Goal: Transaction & Acquisition: Purchase product/service

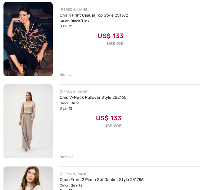
scroll to position [252, 0]
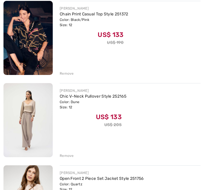
click at [27, 106] on img at bounding box center [27, 120] width 49 height 74
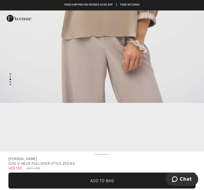
scroll to position [517, 0]
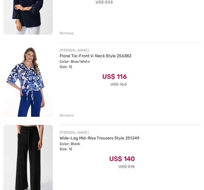
scroll to position [621, 0]
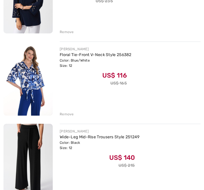
click at [61, 114] on div "Remove" at bounding box center [67, 113] width 14 height 5
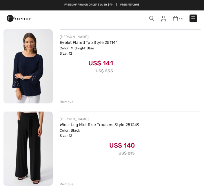
scroll to position [552, 0]
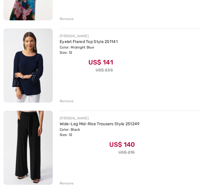
click at [19, 63] on img at bounding box center [27, 65] width 49 height 74
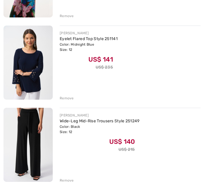
scroll to position [556, 0]
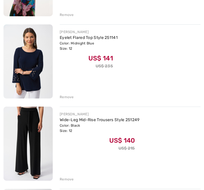
click at [74, 122] on link "Wide-Leg Mid-Rise Trousers Style 251249" at bounding box center [100, 119] width 80 height 5
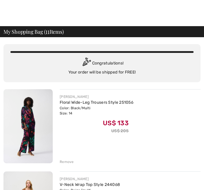
scroll to position [576, 0]
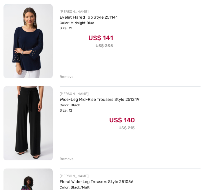
click at [68, 161] on div "Remove" at bounding box center [67, 158] width 14 height 5
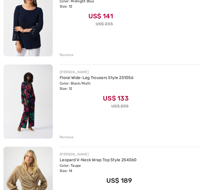
scroll to position [598, 0]
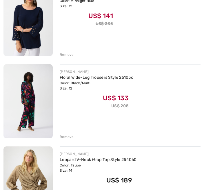
click at [70, 138] on div "Remove" at bounding box center [67, 136] width 14 height 5
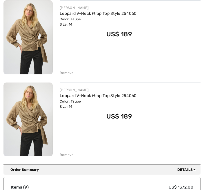
scroll to position [669, 0]
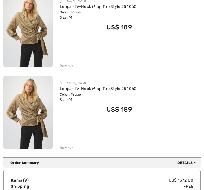
click at [70, 150] on div "Remove" at bounding box center [67, 147] width 14 height 5
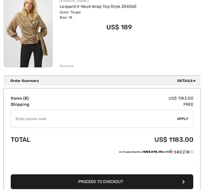
click at [154, 103] on td "Free" at bounding box center [132, 104] width 121 height 6
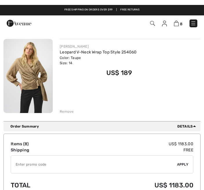
scroll to position [623, 0]
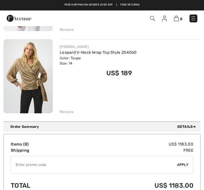
click at [30, 77] on img at bounding box center [27, 76] width 49 height 74
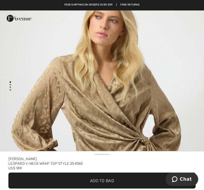
scroll to position [18, 0]
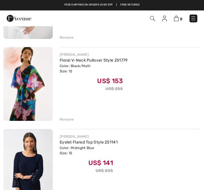
scroll to position [453, 0]
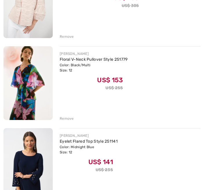
click at [31, 77] on img at bounding box center [27, 83] width 49 height 74
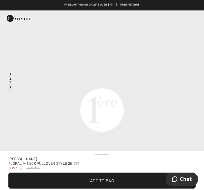
scroll to position [649, 0]
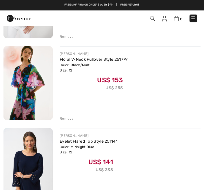
scroll to position [453, 0]
click at [69, 120] on div "Remove" at bounding box center [67, 118] width 14 height 5
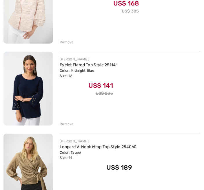
scroll to position [453, 0]
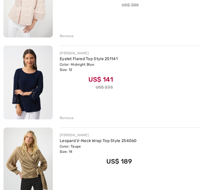
click at [76, 147] on div "Color: Taupe Size: 14" at bounding box center [98, 148] width 77 height 10
click at [36, 162] on img at bounding box center [27, 164] width 49 height 74
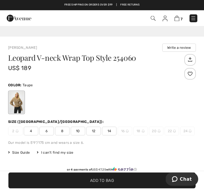
scroll to position [128, 0]
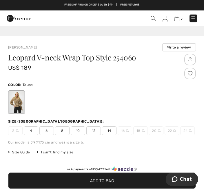
click at [94, 132] on span "12" at bounding box center [93, 130] width 14 height 9
click at [99, 188] on span "✔ Added to Bag Add to Bag" at bounding box center [101, 180] width 187 height 16
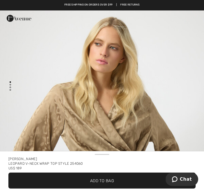
scroll to position [0, 0]
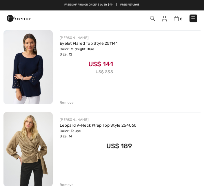
scroll to position [454, 0]
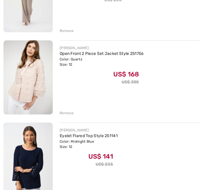
scroll to position [372, 0]
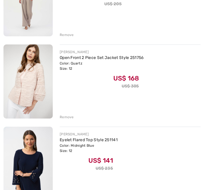
click at [28, 95] on img at bounding box center [27, 81] width 49 height 74
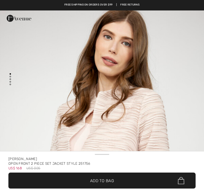
checkbox input "true"
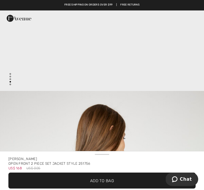
scroll to position [834, 0]
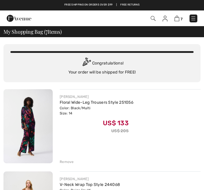
checkbox input "true"
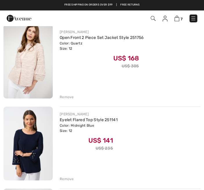
click at [69, 96] on div "Remove" at bounding box center [67, 96] width 14 height 5
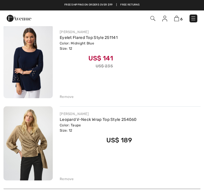
click at [66, 96] on div "Remove" at bounding box center [67, 96] width 14 height 5
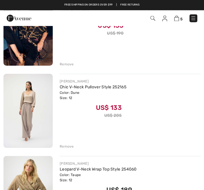
scroll to position [253, 0]
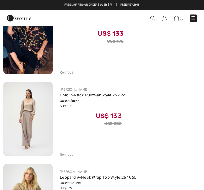
click at [73, 96] on link "Chic V-Neck Pullover Style 252165" at bounding box center [93, 95] width 67 height 5
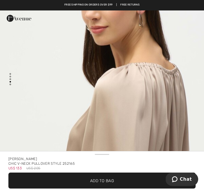
scroll to position [965, 0]
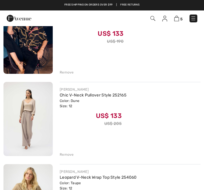
click at [66, 154] on div "Remove" at bounding box center [67, 154] width 14 height 5
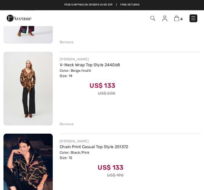
scroll to position [119, 0]
click at [28, 90] on img at bounding box center [27, 89] width 49 height 74
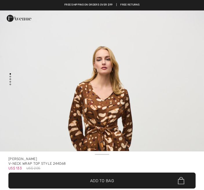
checkbox input "true"
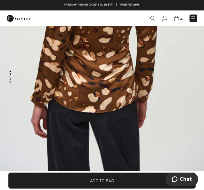
scroll to position [13, 0]
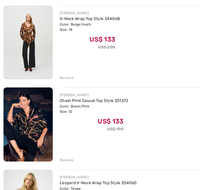
click at [66, 80] on div "Remove" at bounding box center [67, 77] width 14 height 5
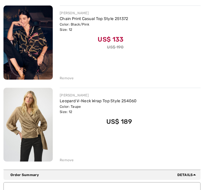
click at [39, 46] on img at bounding box center [27, 43] width 49 height 74
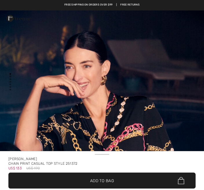
checkbox input "true"
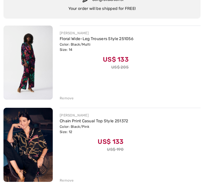
scroll to position [63, 0]
click at [89, 39] on link "Floral Wide-Leg Trousers Style 251056" at bounding box center [97, 38] width 74 height 5
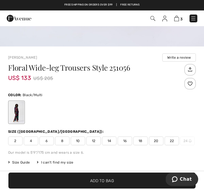
scroll to position [137, 0]
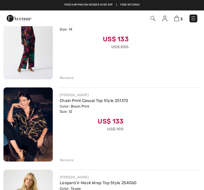
checkbox input "true"
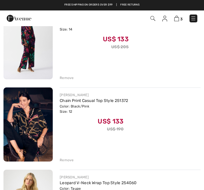
click at [34, 41] on img at bounding box center [27, 42] width 49 height 74
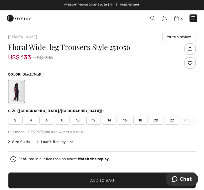
scroll to position [140, 0]
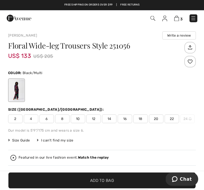
click at [93, 116] on span "12" at bounding box center [93, 118] width 14 height 9
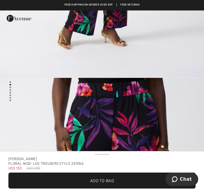
scroll to position [235, 0]
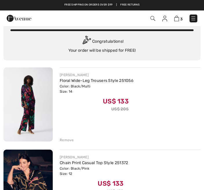
scroll to position [19, 0]
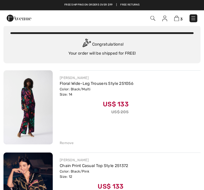
click at [36, 112] on img at bounding box center [27, 107] width 49 height 74
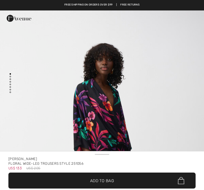
checkbox input "true"
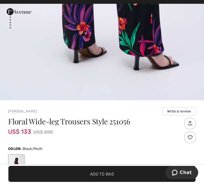
scroll to position [2340, 0]
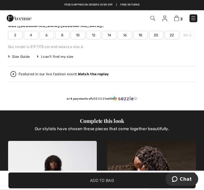
click at [94, 34] on span "12" at bounding box center [93, 35] width 14 height 9
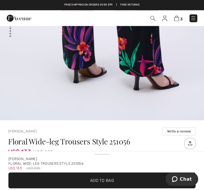
scroll to position [0, 0]
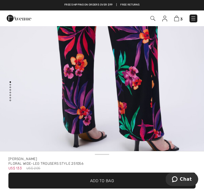
click at [119, 182] on span "✔ Added to Bag Add to Bag" at bounding box center [101, 180] width 187 height 16
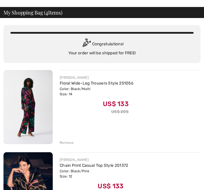
click at [72, 143] on div "Remove" at bounding box center [67, 142] width 14 height 5
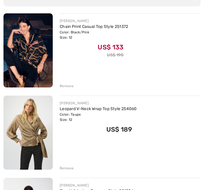
checkbox input "true"
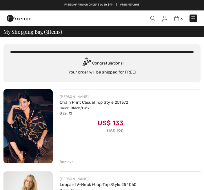
click at [199, 14] on div "3 Checkout" at bounding box center [144, 18] width 116 height 12
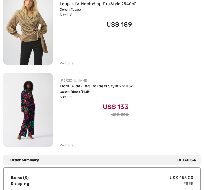
click at [181, 76] on div "JOSEPH RIBKOFF Floral Wide-Leg Trousers Style 251056 Color: Black/Multi Size: 1…" at bounding box center [130, 110] width 141 height 75
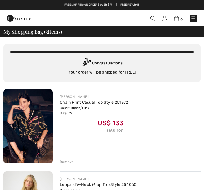
click at [196, 19] on img at bounding box center [193, 18] width 6 height 6
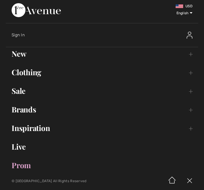
scroll to position [1, 0]
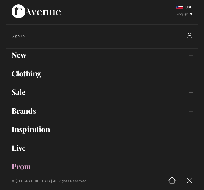
click at [35, 75] on link "Clothing Toggle submenu" at bounding box center [102, 73] width 192 height 13
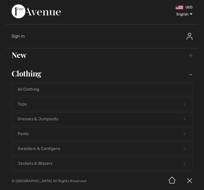
click at [23, 136] on link "Pants Open submenu" at bounding box center [102, 133] width 180 height 13
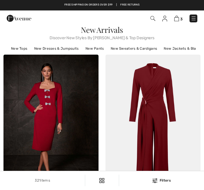
scroll to position [66, 0]
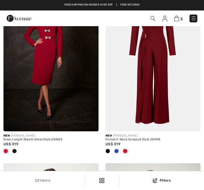
checkbox input "true"
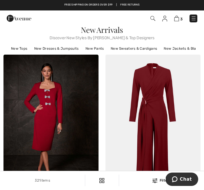
scroll to position [0, 0]
click at [201, 17] on div "3 Checkout" at bounding box center [144, 18] width 116 height 12
click at [192, 22] on link at bounding box center [194, 18] width 8 height 8
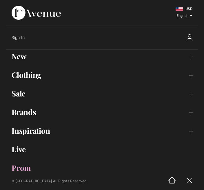
click at [27, 118] on link "Brands Open submenu" at bounding box center [102, 111] width 192 height 13
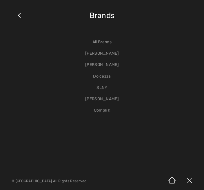
click at [117, 50] on link "[PERSON_NAME]" at bounding box center [102, 53] width 180 height 11
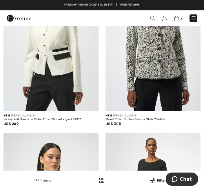
scroll to position [524, 0]
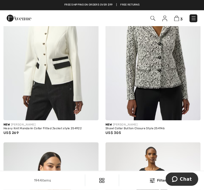
click at [173, 127] on div "New [PERSON_NAME]" at bounding box center [152, 125] width 95 height 4
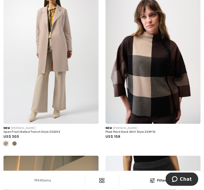
scroll to position [1758, 0]
click at [65, 57] on img at bounding box center [50, 52] width 95 height 143
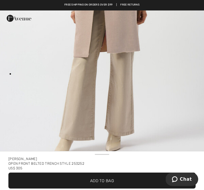
scroll to position [152, 0]
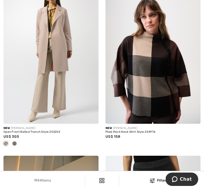
scroll to position [1758, 0]
click at [63, 63] on img at bounding box center [50, 52] width 95 height 143
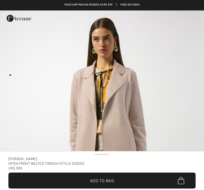
checkbox input "true"
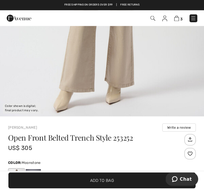
scroll to position [66, 0]
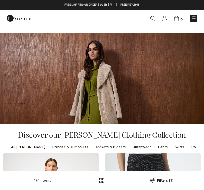
checkbox input "true"
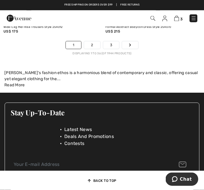
scroll to position [3322, 0]
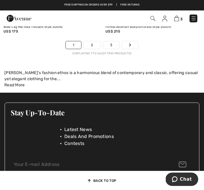
click at [137, 47] on link "Next" at bounding box center [130, 45] width 16 height 8
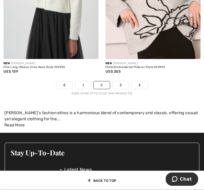
scroll to position [3234, 0]
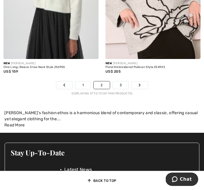
click at [144, 89] on link "Next" at bounding box center [140, 85] width 16 height 8
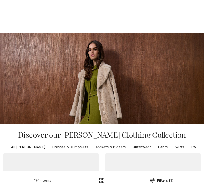
checkbox input "true"
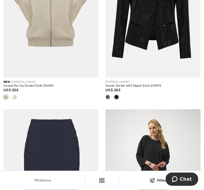
scroll to position [218, 0]
click at [110, 102] on div at bounding box center [107, 97] width 9 height 10
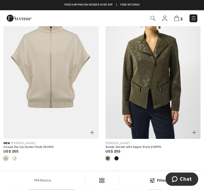
scroll to position [157, 0]
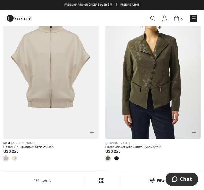
click at [161, 86] on img at bounding box center [152, 67] width 95 height 143
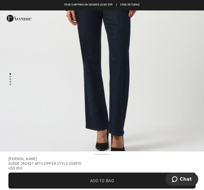
scroll to position [1435, 0]
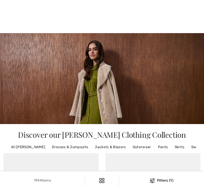
checkbox input "true"
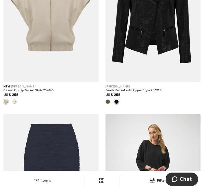
click at [109, 104] on span at bounding box center [107, 101] width 5 height 5
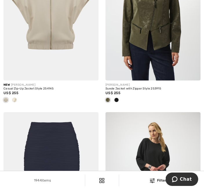
scroll to position [217, 0]
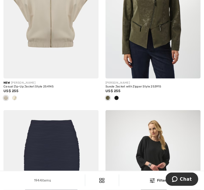
click at [168, 46] on img at bounding box center [152, 7] width 95 height 143
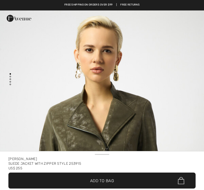
checkbox input "true"
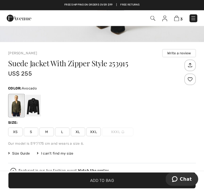
scroll to position [123, 0]
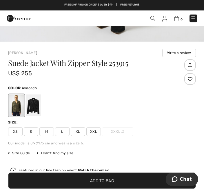
click at [78, 132] on span "XL" at bounding box center [78, 131] width 14 height 9
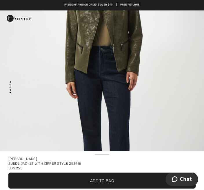
scroll to position [1303, 0]
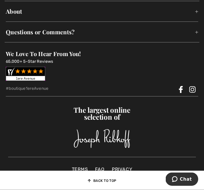
scroll to position [3640, 0]
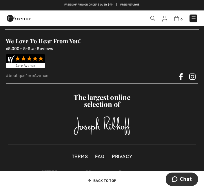
click at [196, 17] on img at bounding box center [194, 18] width 6 height 6
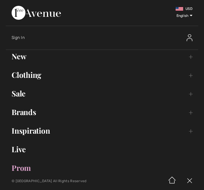
click at [20, 92] on link "Sale Toggle submenu" at bounding box center [102, 93] width 192 height 13
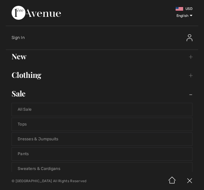
click at [26, 108] on link "All Sale" at bounding box center [102, 109] width 180 height 13
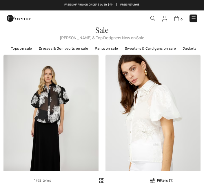
checkbox input "true"
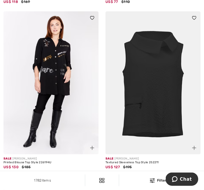
scroll to position [1902, 0]
click at [54, 103] on img at bounding box center [50, 82] width 95 height 143
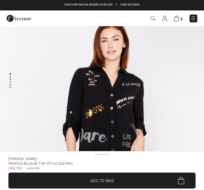
checkbox input "true"
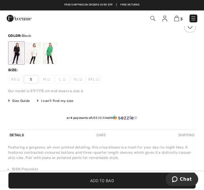
scroll to position [191, 0]
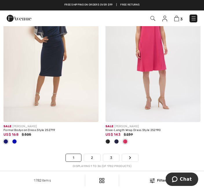
scroll to position [3050, 0]
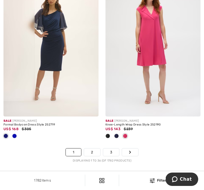
click at [95, 156] on link "2" at bounding box center [92, 152] width 16 height 8
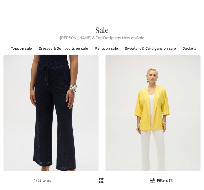
checkbox input "true"
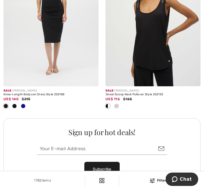
scroll to position [2056, 0]
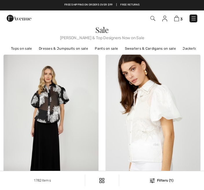
checkbox input "true"
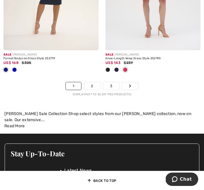
scroll to position [3117, 0]
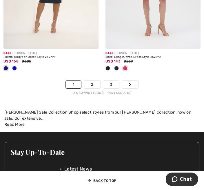
click at [135, 88] on link "Next" at bounding box center [130, 85] width 16 height 8
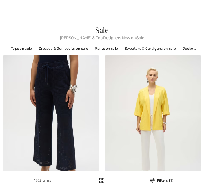
checkbox input "true"
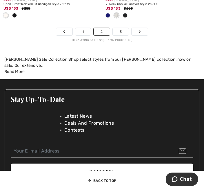
scroll to position [3266, 0]
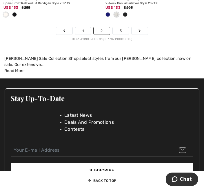
click at [142, 34] on link "Next" at bounding box center [140, 31] width 16 height 8
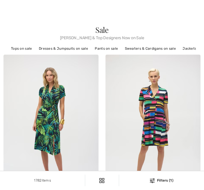
checkbox input "true"
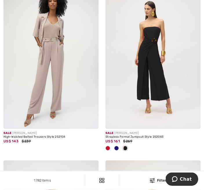
scroll to position [582, 0]
click at [61, 102] on img at bounding box center [50, 57] width 95 height 143
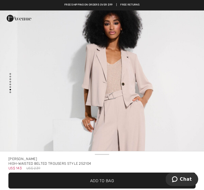
scroll to position [1883, 0]
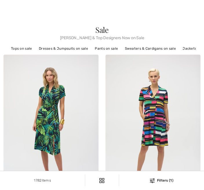
checkbox input "true"
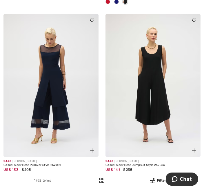
scroll to position [728, 0]
click at [64, 88] on img at bounding box center [50, 85] width 95 height 143
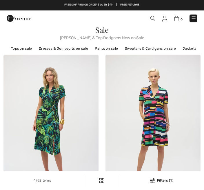
scroll to position [749, 0]
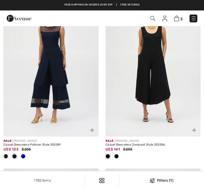
checkbox input "true"
click at [54, 70] on img at bounding box center [50, 65] width 95 height 143
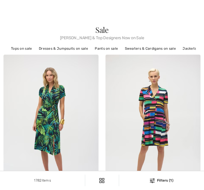
checkbox input "true"
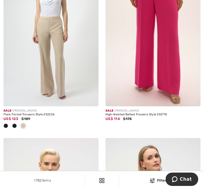
scroll to position [1842, 0]
click at [173, 62] on img at bounding box center [152, 34] width 95 height 143
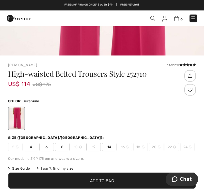
scroll to position [111, 0]
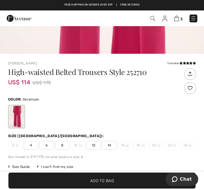
click at [112, 147] on span "14" at bounding box center [109, 145] width 14 height 9
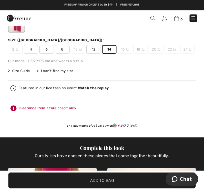
scroll to position [222, 0]
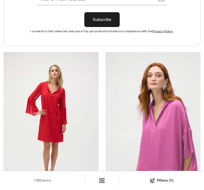
checkbox input "true"
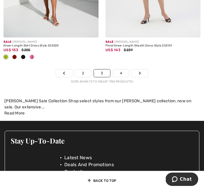
scroll to position [3189, 0]
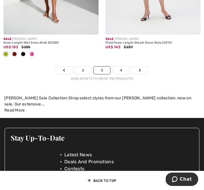
click at [145, 74] on link "Next" at bounding box center [140, 70] width 16 height 8
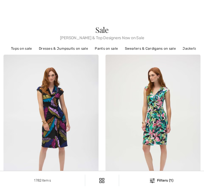
checkbox input "true"
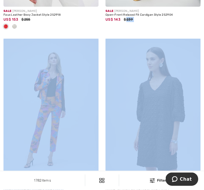
scroll to position [1739, 0]
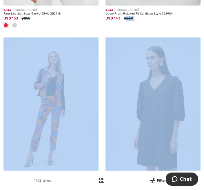
click at [182, 35] on div "Sale [PERSON_NAME] Open-Front Relaxed Fit Cardigan Style 252904 US$ 143 $239" at bounding box center [152, 22] width 95 height 32
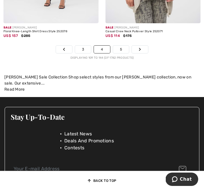
scroll to position [3147, 0]
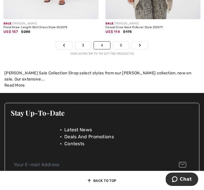
click at [143, 49] on link "Next" at bounding box center [140, 45] width 16 height 8
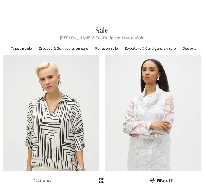
scroll to position [93, 0]
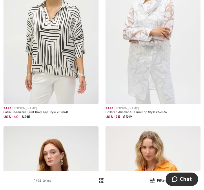
checkbox input "true"
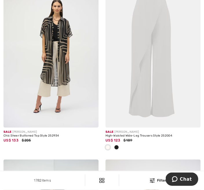
scroll to position [409, 0]
click at [69, 81] on img at bounding box center [50, 56] width 95 height 143
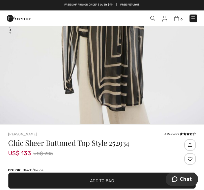
scroll to position [51, 0]
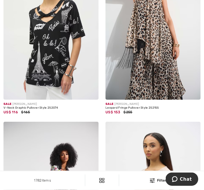
scroll to position [1811, 0]
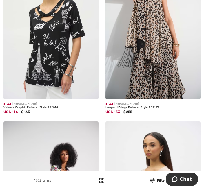
click at [59, 60] on img at bounding box center [50, 28] width 95 height 143
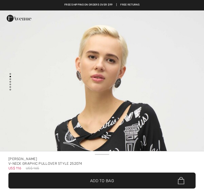
checkbox input "true"
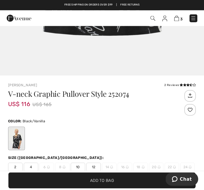
scroll to position [89, 0]
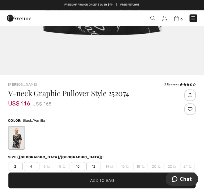
click at [97, 168] on span "12" at bounding box center [93, 166] width 14 height 9
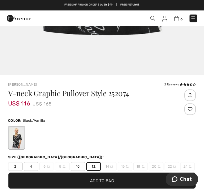
click at [107, 183] on span "Add to Bag" at bounding box center [102, 180] width 24 height 6
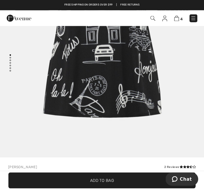
scroll to position [23, 0]
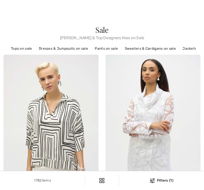
checkbox input "true"
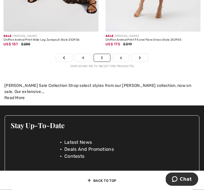
scroll to position [3135, 0]
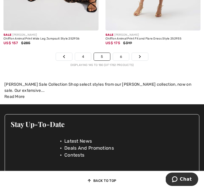
click at [144, 60] on link "Next" at bounding box center [140, 57] width 16 height 8
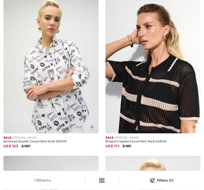
checkbox input "true"
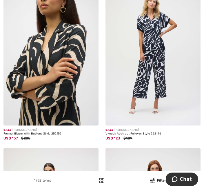
scroll to position [2180, 0]
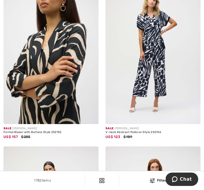
click at [58, 97] on img at bounding box center [50, 52] width 95 height 143
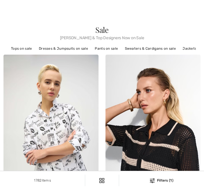
checkbox input "true"
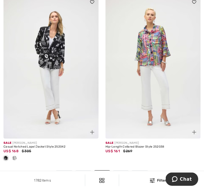
scroll to position [2990, 0]
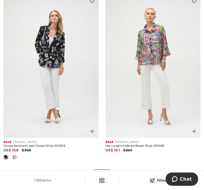
click at [52, 82] on img at bounding box center [50, 66] width 95 height 143
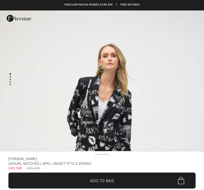
checkbox input "true"
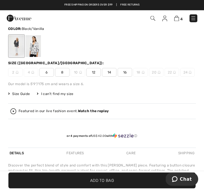
scroll to position [182, 0]
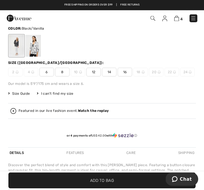
click at [110, 67] on div "Size (CA/US): 2 4 6 8 10 12 14 16 18 20 22 24" at bounding box center [102, 68] width 188 height 16
click at [108, 69] on span "14" at bounding box center [109, 72] width 14 height 9
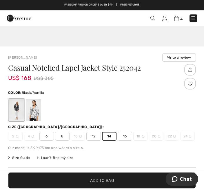
scroll to position [138, 0]
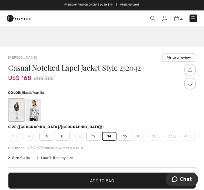
click at [17, 110] on div at bounding box center [16, 110] width 15 height 22
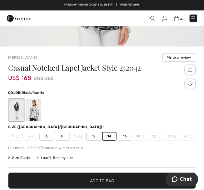
click at [14, 111] on div at bounding box center [16, 110] width 15 height 22
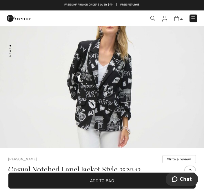
scroll to position [34, 0]
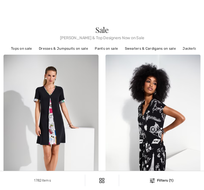
scroll to position [255, 0]
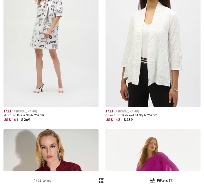
checkbox input "true"
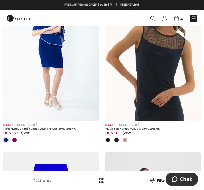
scroll to position [1137, 0]
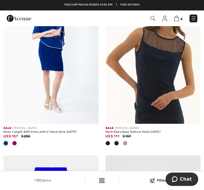
click at [110, 145] on span at bounding box center [107, 143] width 5 height 5
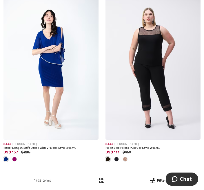
scroll to position [1127, 0]
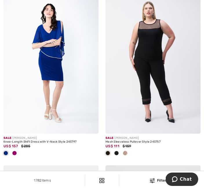
click at [162, 79] on img at bounding box center [152, 62] width 95 height 143
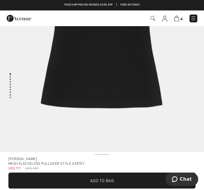
scroll to position [1, 0]
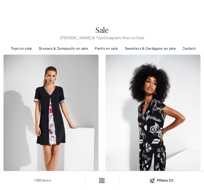
checkbox input "true"
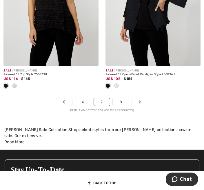
scroll to position [3173, 0]
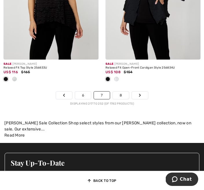
click at [142, 98] on link "Next" at bounding box center [140, 95] width 16 height 8
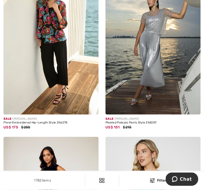
scroll to position [412, 0]
click at [52, 50] on img at bounding box center [50, 43] width 95 height 143
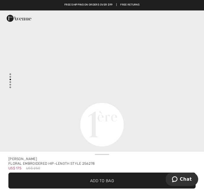
scroll to position [654, 0]
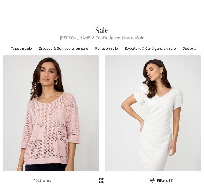
checkbox input "true"
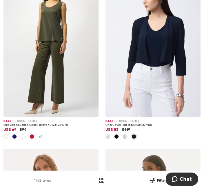
scroll to position [2187, 0]
click at [43, 141] on div "+2 6 Colors" at bounding box center [50, 137] width 95 height 10
click at [63, 64] on img at bounding box center [50, 45] width 95 height 143
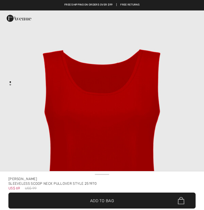
checkbox input "true"
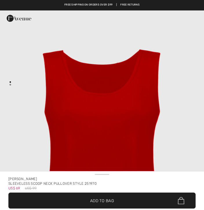
checkbox input "true"
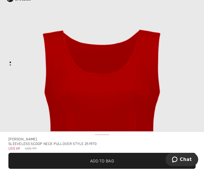
scroll to position [20, 0]
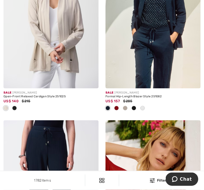
scroll to position [2913, 0]
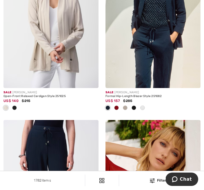
click at [66, 27] on img at bounding box center [50, 16] width 95 height 143
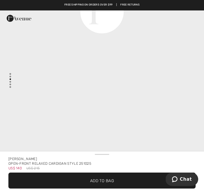
scroll to position [765, 0]
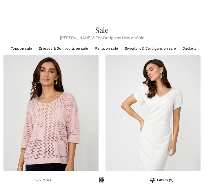
checkbox input "true"
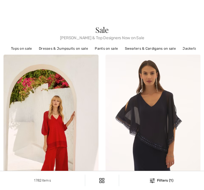
checkbox input "true"
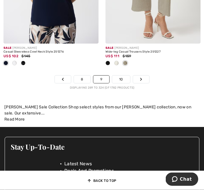
scroll to position [3228, 0]
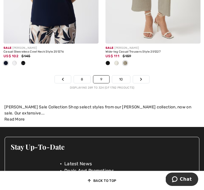
click at [144, 83] on link "Next" at bounding box center [141, 79] width 16 height 8
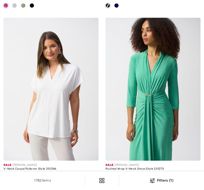
checkbox input "true"
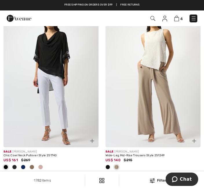
scroll to position [1655, 0]
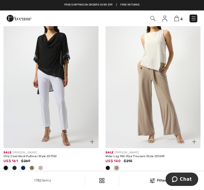
click at [61, 64] on img at bounding box center [50, 76] width 95 height 143
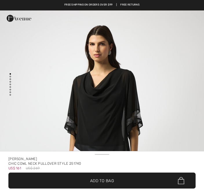
checkbox input "true"
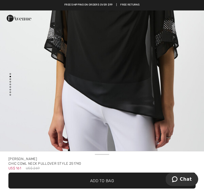
scroll to position [452, 0]
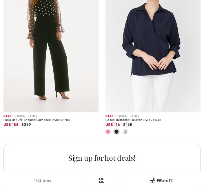
checkbox input "true"
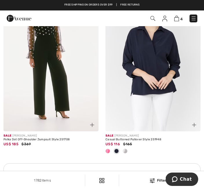
scroll to position [1989, 0]
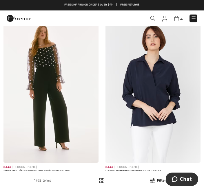
click at [163, 93] on img at bounding box center [152, 91] width 95 height 143
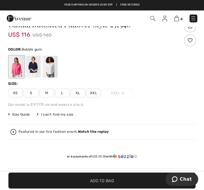
scroll to position [163, 0]
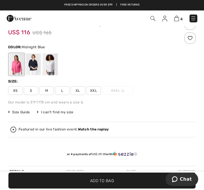
click at [36, 66] on div at bounding box center [33, 64] width 15 height 22
click at [16, 68] on div at bounding box center [16, 64] width 15 height 22
click at [52, 63] on div at bounding box center [50, 64] width 15 height 22
click at [51, 66] on div at bounding box center [50, 64] width 15 height 22
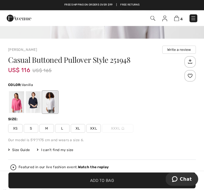
scroll to position [145, 0]
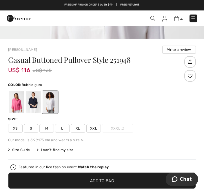
click at [20, 104] on div at bounding box center [16, 102] width 15 height 22
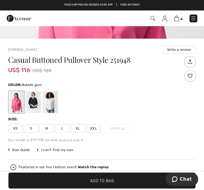
click at [15, 106] on div at bounding box center [16, 102] width 15 height 22
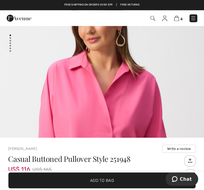
scroll to position [0, 0]
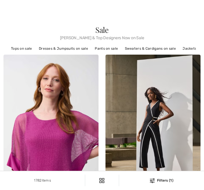
checkbox input "true"
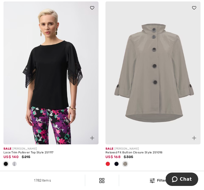
scroll to position [2430, 0]
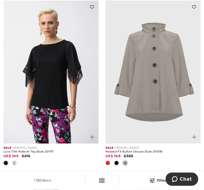
click at [162, 76] on img at bounding box center [152, 72] width 95 height 143
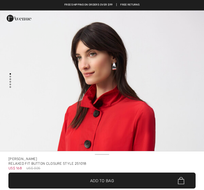
checkbox input "true"
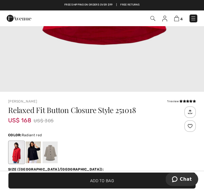
scroll to position [93, 0]
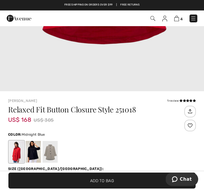
click at [34, 152] on div at bounding box center [33, 152] width 15 height 22
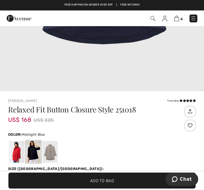
scroll to position [1663, 0]
click at [53, 152] on div at bounding box center [50, 152] width 15 height 22
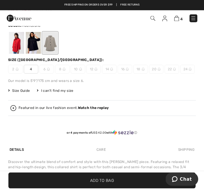
scroll to position [198, 0]
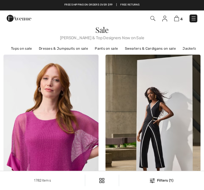
checkbox input "true"
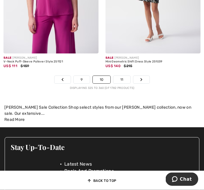
scroll to position [3218, 0]
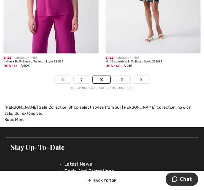
click at [144, 83] on link "Next" at bounding box center [141, 80] width 16 height 8
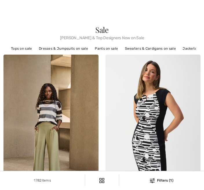
checkbox input "true"
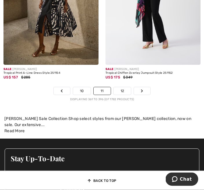
scroll to position [3082, 0]
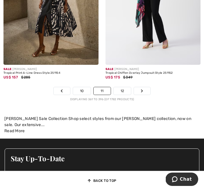
click at [144, 94] on link "Next" at bounding box center [142, 91] width 16 height 8
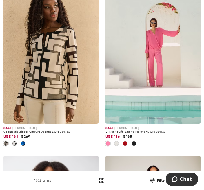
scroll to position [2567, 0]
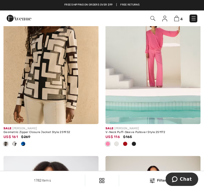
click at [24, 146] on span at bounding box center [23, 143] width 5 height 5
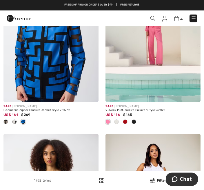
scroll to position [2588, 0]
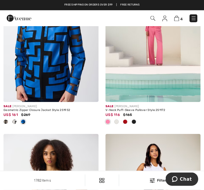
click at [56, 68] on img at bounding box center [50, 30] width 95 height 143
click at [54, 70] on img at bounding box center [50, 30] width 95 height 143
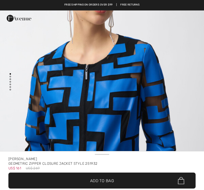
checkbox input "true"
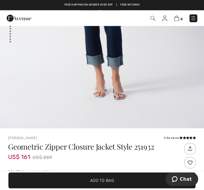
scroll to position [49, 0]
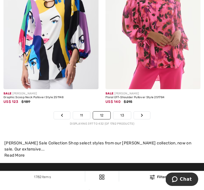
scroll to position [3127, 0]
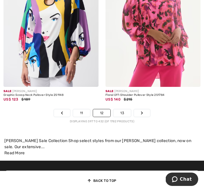
click at [147, 117] on link "Next" at bounding box center [142, 113] width 16 height 8
click at [144, 109] on link "Next" at bounding box center [142, 113] width 16 height 8
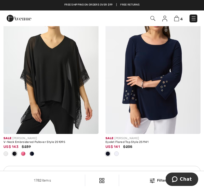
scroll to position [1969, 0]
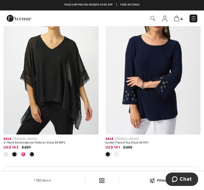
click at [69, 107] on img at bounding box center [50, 63] width 95 height 143
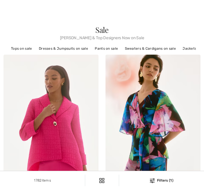
checkbox input "true"
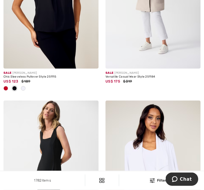
scroll to position [2986, 0]
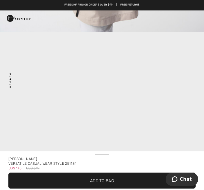
scroll to position [581, 0]
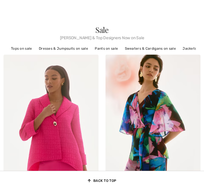
checkbox input "true"
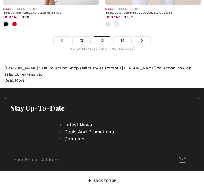
click at [148, 44] on link "Next" at bounding box center [142, 41] width 16 height 8
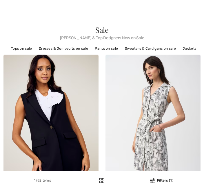
checkbox input "true"
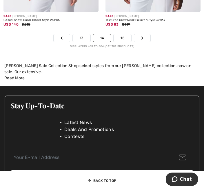
scroll to position [3235, 0]
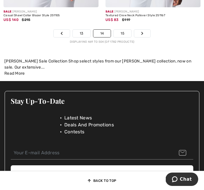
click at [150, 37] on link "Next" at bounding box center [142, 34] width 16 height 8
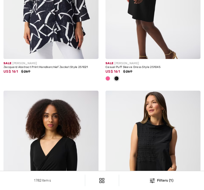
checkbox input "true"
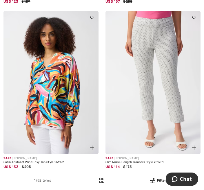
scroll to position [722, 0]
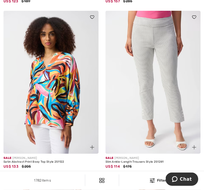
click at [57, 119] on img at bounding box center [50, 82] width 95 height 143
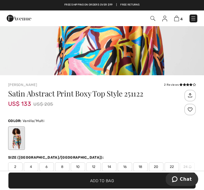
scroll to position [101, 0]
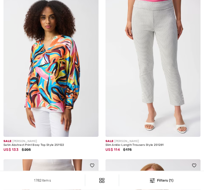
checkbox input "true"
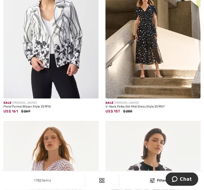
scroll to position [2564, 0]
click at [60, 81] on img at bounding box center [50, 27] width 95 height 143
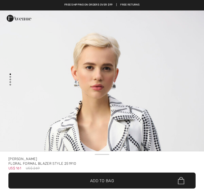
checkbox input "true"
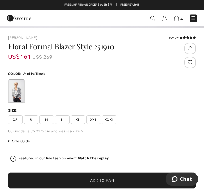
scroll to position [137, 0]
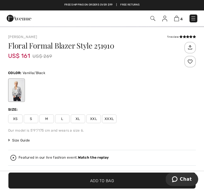
click at [79, 115] on span "XL" at bounding box center [78, 118] width 14 height 9
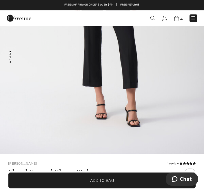
scroll to position [22, 0]
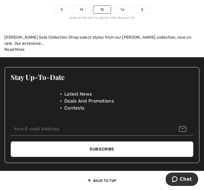
scroll to position [3174, 0]
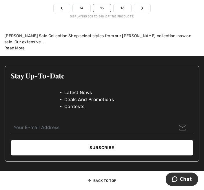
click at [145, 12] on link "Next" at bounding box center [142, 8] width 16 height 8
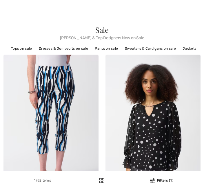
checkbox input "true"
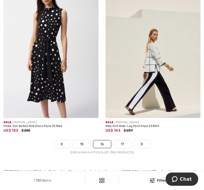
scroll to position [3021, 0]
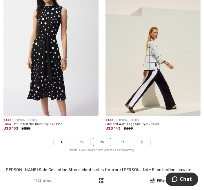
click at [148, 145] on link "Next" at bounding box center [142, 142] width 16 height 8
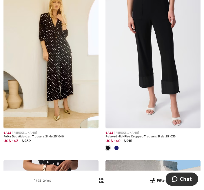
scroll to position [234, 0]
click at [71, 85] on img at bounding box center [50, 57] width 95 height 143
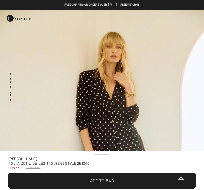
checkbox input "true"
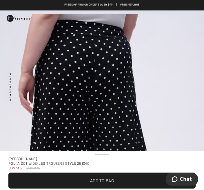
scroll to position [2449, 0]
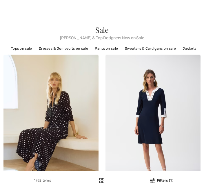
checkbox input "true"
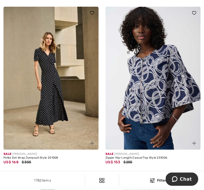
scroll to position [561, 0]
click at [145, 114] on img at bounding box center [152, 78] width 95 height 143
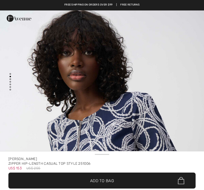
checkbox input "true"
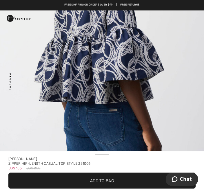
scroll to position [436, 0]
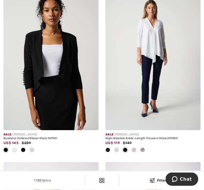
scroll to position [1276, 0]
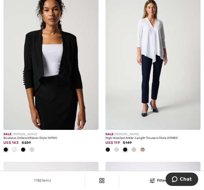
click at [33, 153] on div at bounding box center [32, 150] width 9 height 10
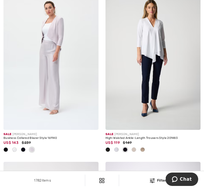
click at [18, 154] on div at bounding box center [14, 150] width 9 height 10
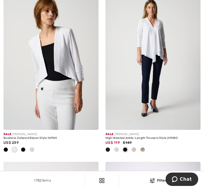
click at [7, 152] on span at bounding box center [5, 149] width 5 height 5
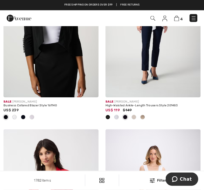
scroll to position [1308, 0]
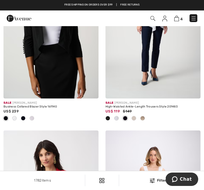
click at [66, 72] on img at bounding box center [50, 27] width 95 height 143
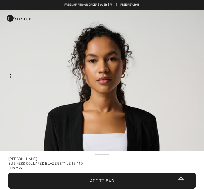
checkbox input "true"
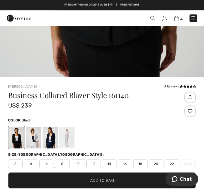
scroll to position [88, 0]
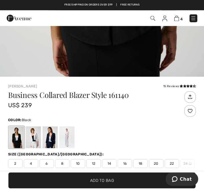
click at [112, 164] on span "14" at bounding box center [109, 163] width 14 height 9
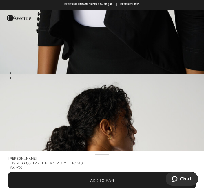
scroll to position [1, 0]
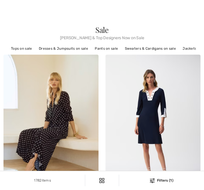
checkbox input "true"
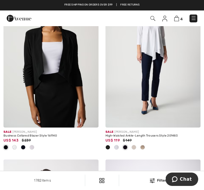
scroll to position [1278, 0]
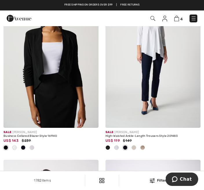
click at [55, 97] on img at bounding box center [50, 56] width 95 height 143
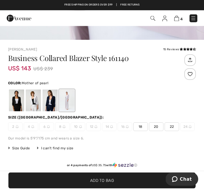
scroll to position [144, 0]
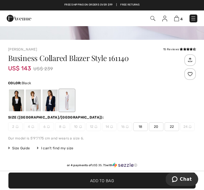
click at [17, 105] on div at bounding box center [16, 100] width 15 height 22
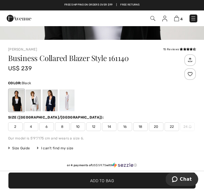
click at [108, 127] on span "14" at bounding box center [109, 126] width 14 height 9
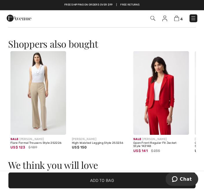
scroll to position [403, 0]
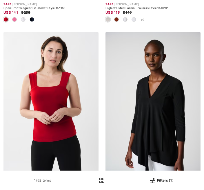
checkbox input "true"
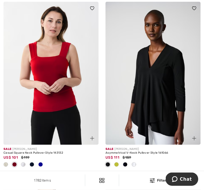
scroll to position [1610, 0]
click at [35, 169] on div at bounding box center [32, 165] width 9 height 10
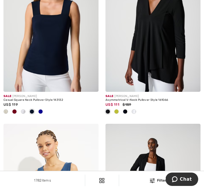
scroll to position [1671, 0]
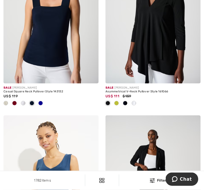
click at [57, 64] on img at bounding box center [50, 12] width 95 height 143
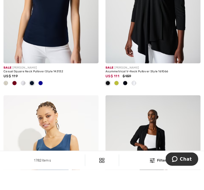
scroll to position [1691, 0]
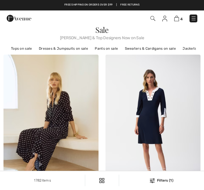
scroll to position [1691, 0]
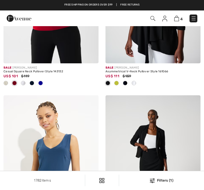
checkbox input "true"
click at [9, 88] on div at bounding box center [5, 84] width 9 height 10
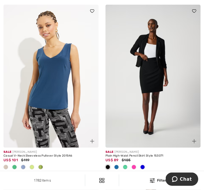
scroll to position [1782, 0]
click at [6, 169] on span at bounding box center [5, 166] width 5 height 5
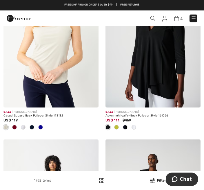
scroll to position [1648, 0]
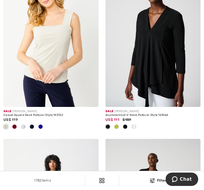
click at [33, 129] on span at bounding box center [32, 126] width 5 height 5
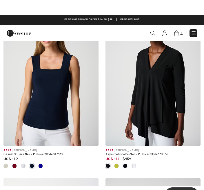
scroll to position [1602, 0]
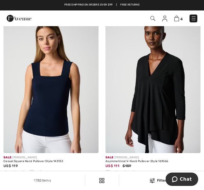
click at [51, 116] on img at bounding box center [50, 81] width 95 height 143
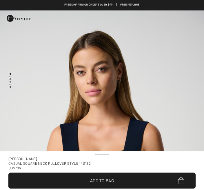
checkbox input "true"
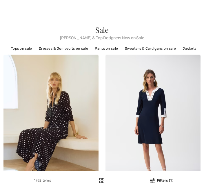
checkbox input "true"
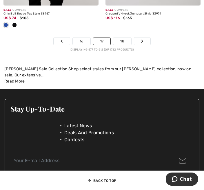
scroll to position [3199, 0]
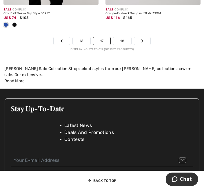
click at [146, 45] on link "Next" at bounding box center [142, 41] width 16 height 8
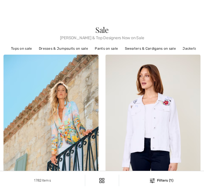
checkbox input "true"
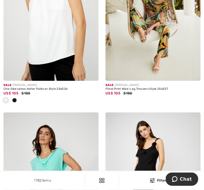
scroll to position [621, 0]
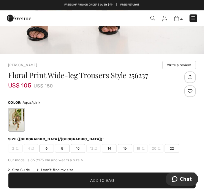
scroll to position [113, 0]
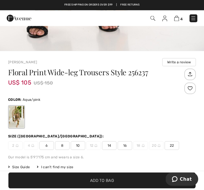
click at [114, 147] on span "14" at bounding box center [109, 145] width 14 height 9
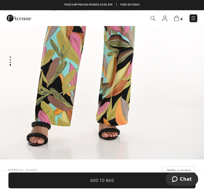
scroll to position [0, 0]
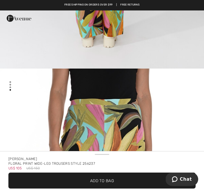
click at [106, 182] on span "Add to Bag" at bounding box center [102, 180] width 24 height 6
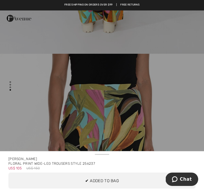
scroll to position [876, 0]
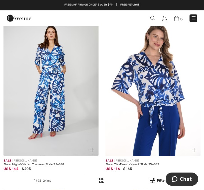
scroll to position [1733, 0]
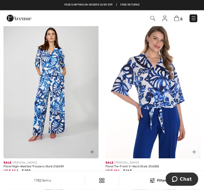
click at [154, 90] on img at bounding box center [152, 87] width 95 height 143
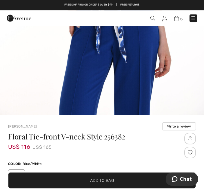
scroll to position [63, 0]
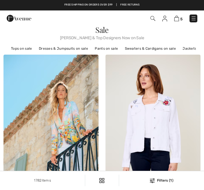
checkbox input "true"
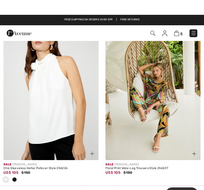
scroll to position [532, 0]
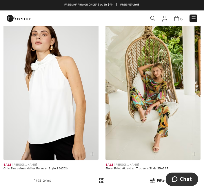
click at [157, 112] on img at bounding box center [152, 88] width 95 height 143
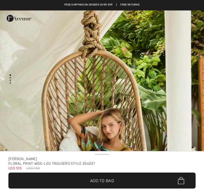
checkbox input "true"
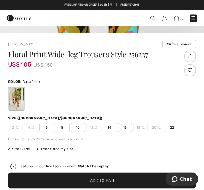
scroll to position [131, 0]
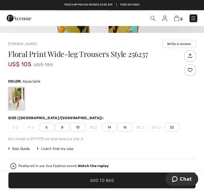
click at [110, 129] on span "14" at bounding box center [109, 127] width 14 height 9
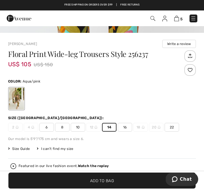
click at [110, 128] on span "14" at bounding box center [109, 127] width 14 height 9
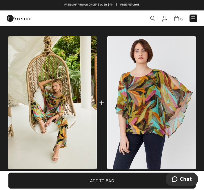
scroll to position [361, 0]
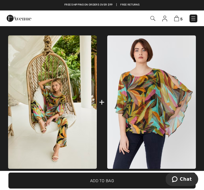
click at [159, 108] on img at bounding box center [151, 101] width 89 height 133
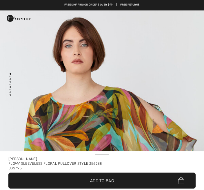
checkbox input "true"
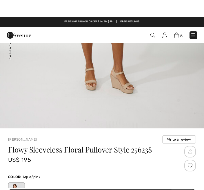
scroll to position [2639, 0]
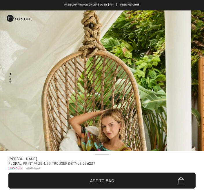
checkbox input "true"
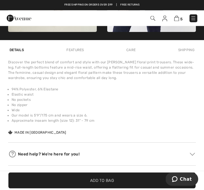
scroll to position [465, 0]
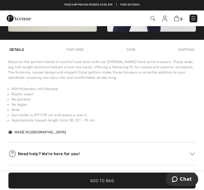
click at [177, 19] on img at bounding box center [176, 19] width 5 height 6
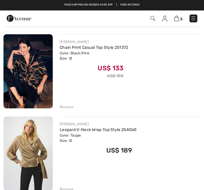
scroll to position [53, 0]
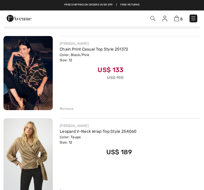
click at [68, 107] on div "Remove" at bounding box center [67, 108] width 14 height 5
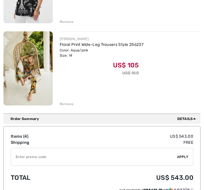
scroll to position [303, 0]
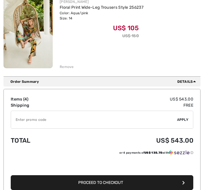
click at [66, 66] on div "Remove" at bounding box center [67, 66] width 14 height 5
